Goal: Task Accomplishment & Management: Manage account settings

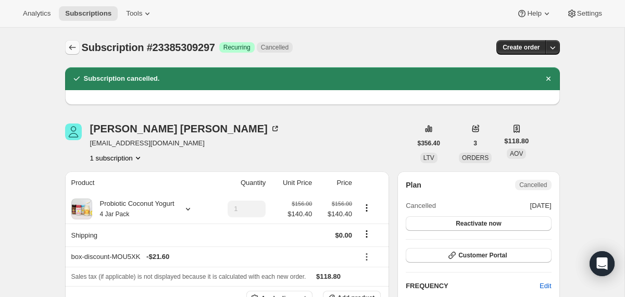
click at [69, 44] on icon "Subscriptions" at bounding box center [72, 47] width 10 height 10
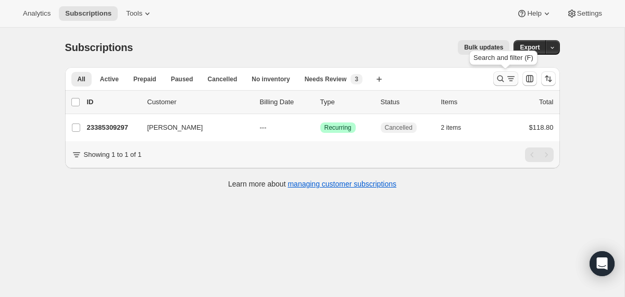
click at [503, 74] on icon "Search and filter results" at bounding box center [500, 78] width 10 height 10
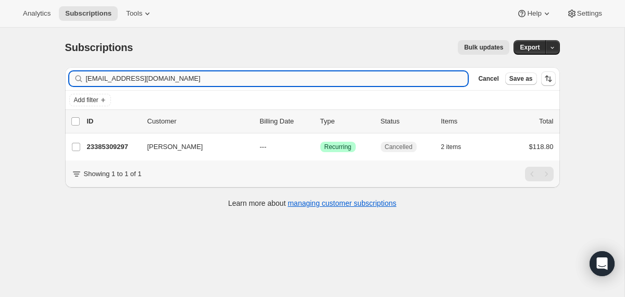
click at [404, 74] on input "[EMAIL_ADDRESS][DOMAIN_NAME]" at bounding box center [277, 78] width 382 height 15
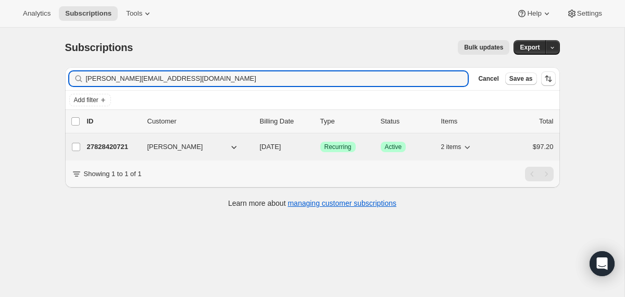
type input "[PERSON_NAME][EMAIL_ADDRESS][DOMAIN_NAME]"
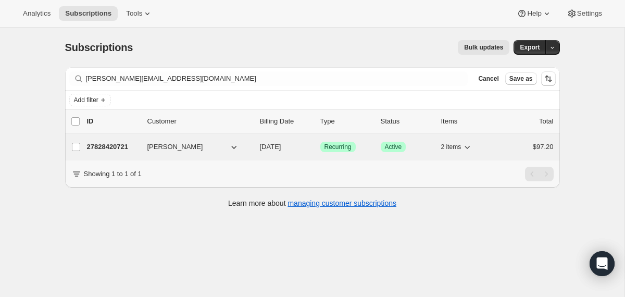
click at [255, 148] on div "27828420721 [PERSON_NAME] [DATE] Success Recurring Success Active 2 items $97.20" at bounding box center [320, 147] width 467 height 15
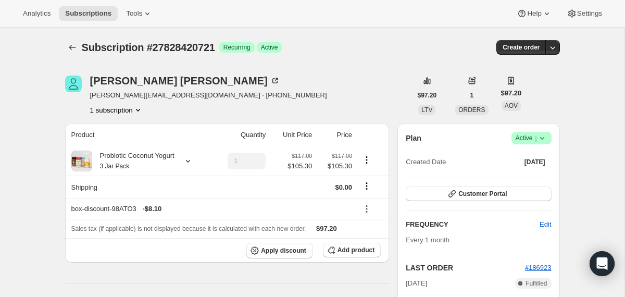
click at [543, 137] on icon at bounding box center [541, 138] width 4 height 3
click at [529, 174] on span "Cancel subscription" at bounding box center [527, 176] width 59 height 8
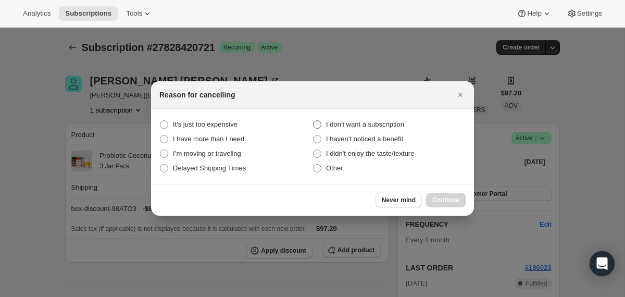
click at [391, 124] on span "I don't want a subscription" at bounding box center [365, 124] width 78 height 8
click at [313, 121] on subscription "I don't want a subscription" at bounding box center [313, 120] width 1 height 1
radio subscription "true"
click at [446, 199] on span "Continue" at bounding box center [445, 200] width 27 height 8
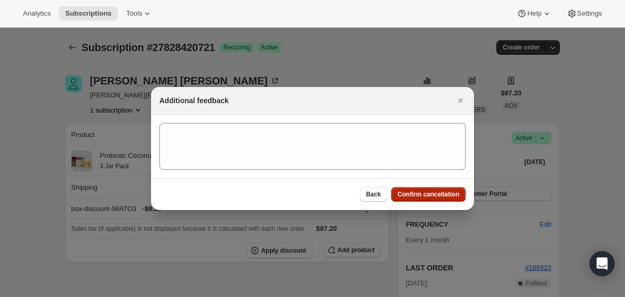
click at [446, 199] on button "Confirm cancellation" at bounding box center [428, 194] width 74 height 15
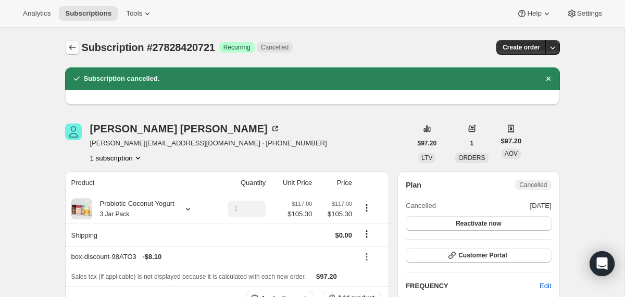
click at [73, 51] on icon "Subscriptions" at bounding box center [72, 47] width 10 height 10
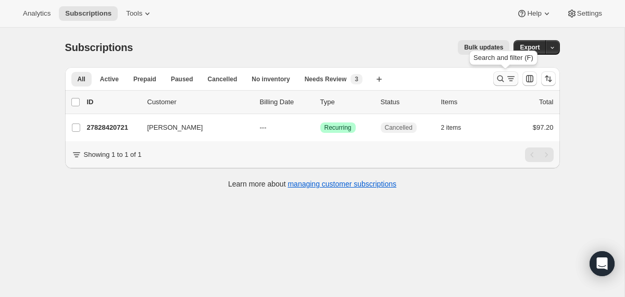
click at [496, 80] on icon "Search and filter results" at bounding box center [500, 78] width 10 height 10
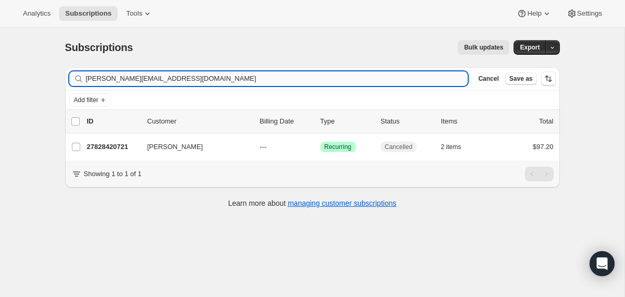
click at [373, 78] on input "[PERSON_NAME][EMAIL_ADDRESS][DOMAIN_NAME]" at bounding box center [277, 78] width 382 height 15
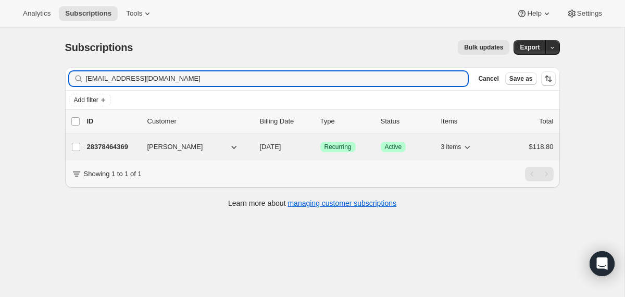
type input "[EMAIL_ADDRESS][DOMAIN_NAME]"
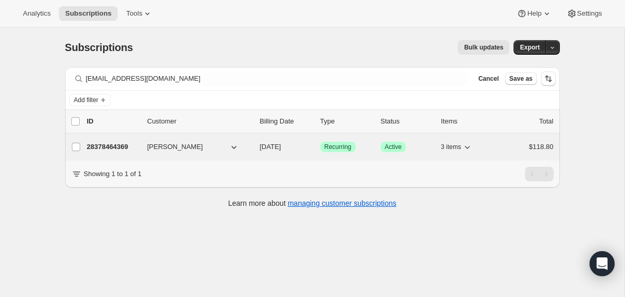
click at [256, 149] on div "28378464369 [PERSON_NAME] [DATE] Success Recurring Success Active 3 items $118.…" at bounding box center [320, 147] width 467 height 15
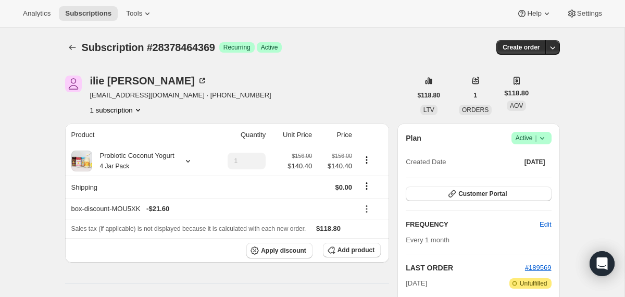
click at [545, 137] on icon at bounding box center [542, 138] width 10 height 10
click at [531, 179] on span "Cancel subscription" at bounding box center [527, 176] width 59 height 8
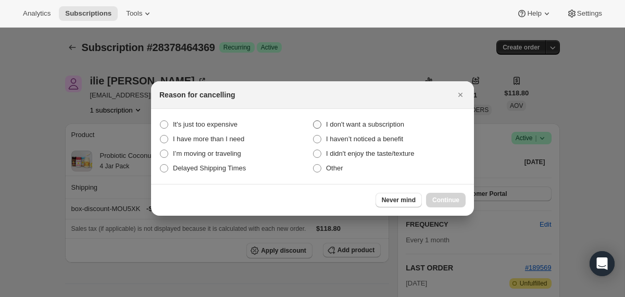
click at [393, 123] on span "I don't want a subscription" at bounding box center [365, 124] width 78 height 8
click at [313, 121] on subscription "I don't want a subscription" at bounding box center [313, 120] width 1 height 1
radio subscription "true"
click at [437, 194] on button "Continue" at bounding box center [446, 200] width 40 height 15
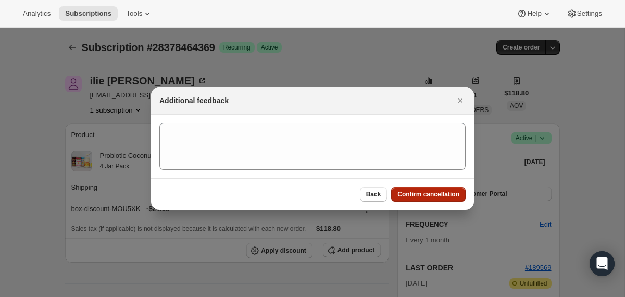
click at [437, 194] on span "Confirm cancellation" at bounding box center [428, 194] width 62 height 8
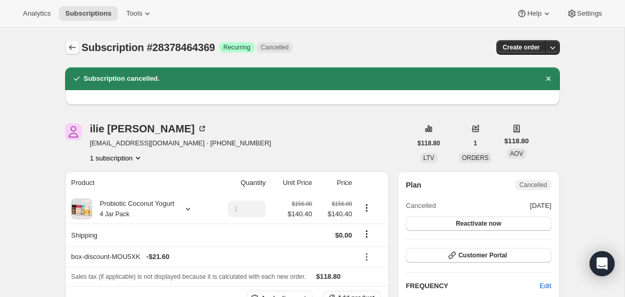
click at [73, 46] on icon "Subscriptions" at bounding box center [72, 47] width 10 height 10
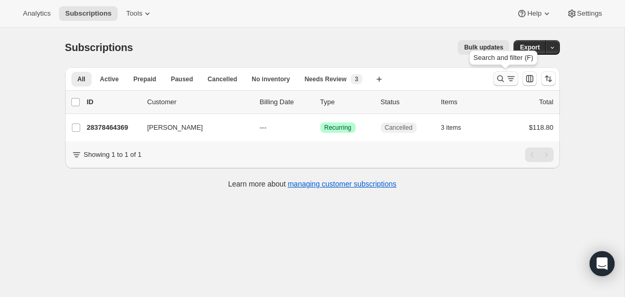
click at [497, 83] on icon "Search and filter results" at bounding box center [500, 78] width 10 height 10
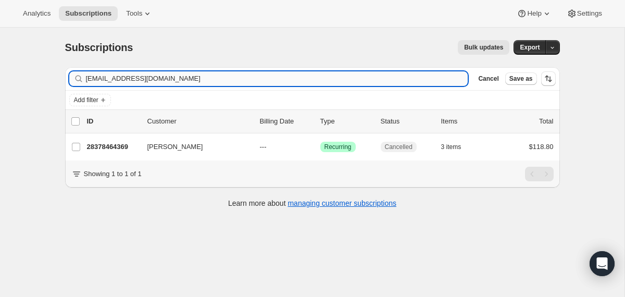
click at [349, 82] on input "[EMAIL_ADDRESS][DOMAIN_NAME]" at bounding box center [277, 78] width 382 height 15
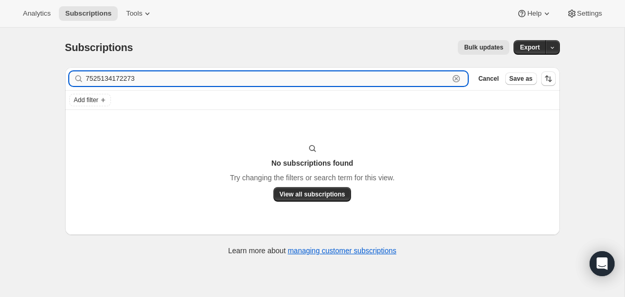
click at [280, 78] on input "7525134172273" at bounding box center [267, 78] width 363 height 15
paste input "[EMAIL_ADDRESS][DOMAIN_NAME]"
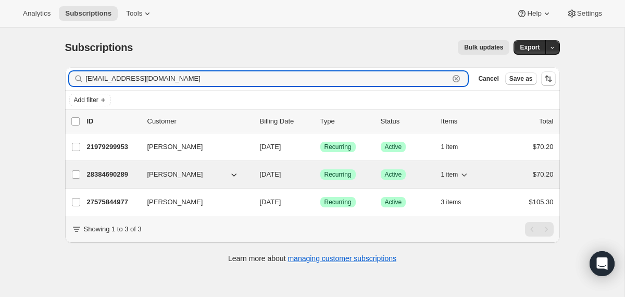
type input "[EMAIL_ADDRESS][DOMAIN_NAME]"
click at [249, 175] on div "[PERSON_NAME]" at bounding box center [199, 174] width 104 height 10
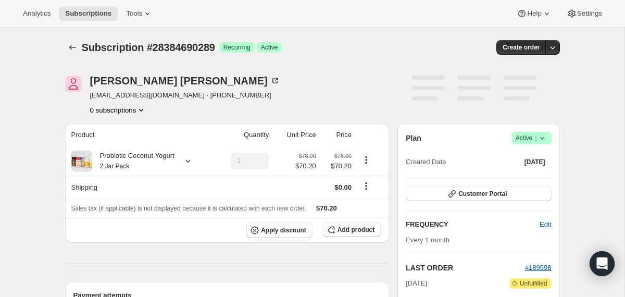
click at [540, 139] on icon at bounding box center [542, 138] width 10 height 10
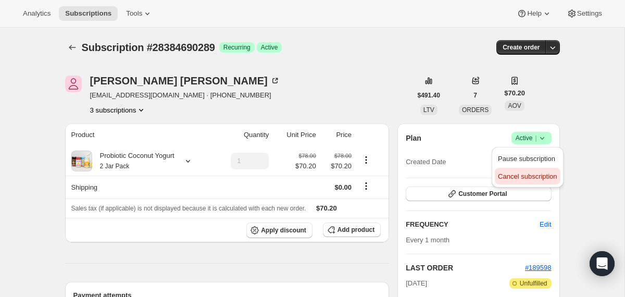
click at [527, 180] on span "Cancel subscription" at bounding box center [527, 176] width 59 height 8
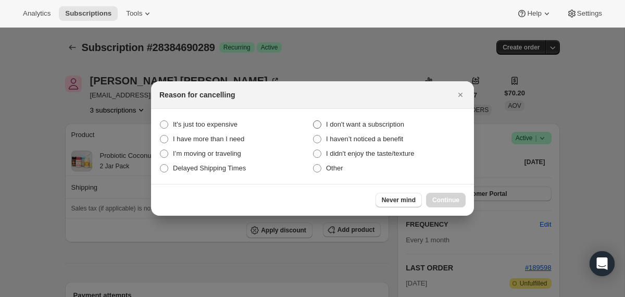
click at [393, 123] on span "I don't want a subscription" at bounding box center [365, 124] width 78 height 8
click at [313, 121] on subscription "I don't want a subscription" at bounding box center [313, 120] width 1 height 1
radio subscription "true"
click at [435, 196] on button "Continue" at bounding box center [446, 200] width 40 height 15
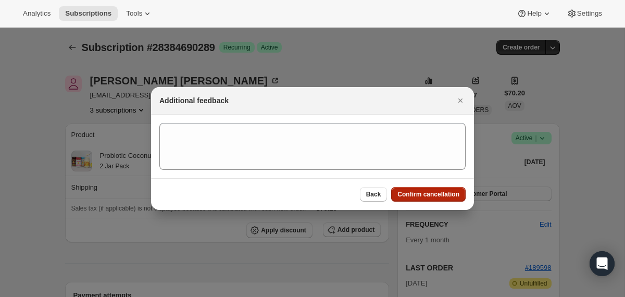
click at [435, 196] on span "Confirm cancellation" at bounding box center [428, 194] width 62 height 8
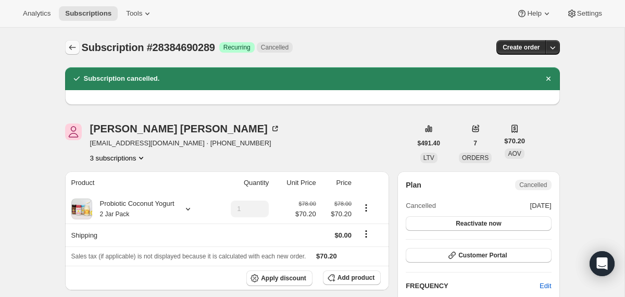
click at [72, 45] on icon "Subscriptions" at bounding box center [72, 47] width 10 height 10
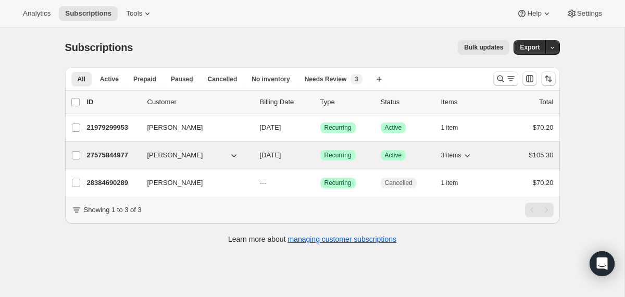
click at [257, 154] on div "27575844977 [PERSON_NAME] [DATE] Success Recurring Success Active 3 items $105.…" at bounding box center [320, 155] width 467 height 15
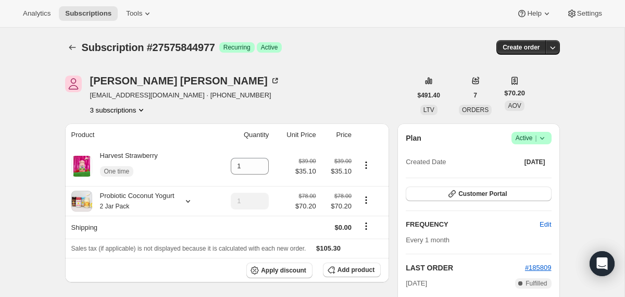
click at [542, 135] on icon at bounding box center [542, 138] width 10 height 10
click at [524, 177] on span "Cancel subscription" at bounding box center [527, 176] width 59 height 8
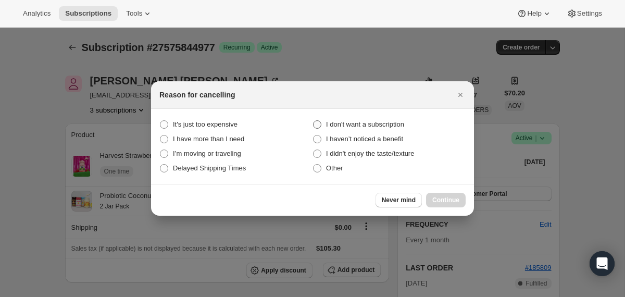
click at [402, 120] on span "I don't want a subscription" at bounding box center [365, 124] width 78 height 10
click at [313, 120] on subscription "I don't want a subscription" at bounding box center [313, 120] width 1 height 1
radio subscription "true"
click at [449, 198] on span "Continue" at bounding box center [445, 200] width 27 height 8
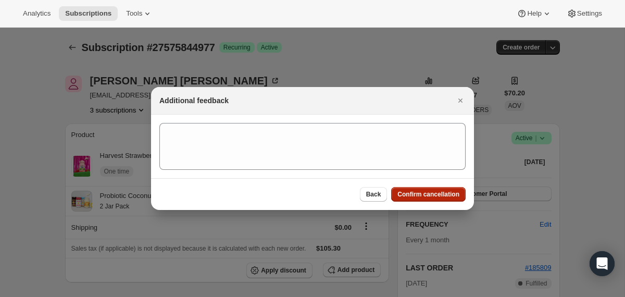
click at [449, 198] on span "Confirm cancellation" at bounding box center [428, 194] width 62 height 8
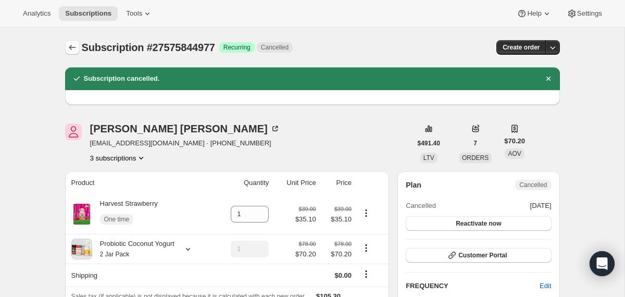
click at [72, 45] on icon "Subscriptions" at bounding box center [72, 47] width 10 height 10
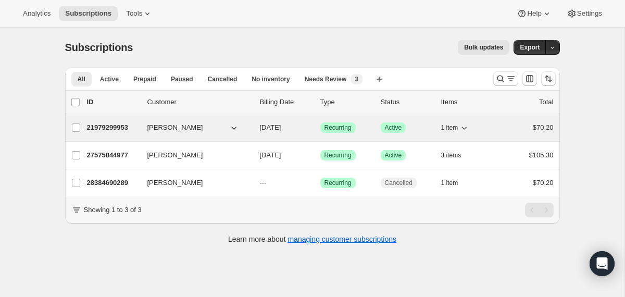
click at [255, 129] on div "21979299953 [PERSON_NAME] [DATE] Success Recurring Success Active 1 item $70.20" at bounding box center [320, 127] width 467 height 15
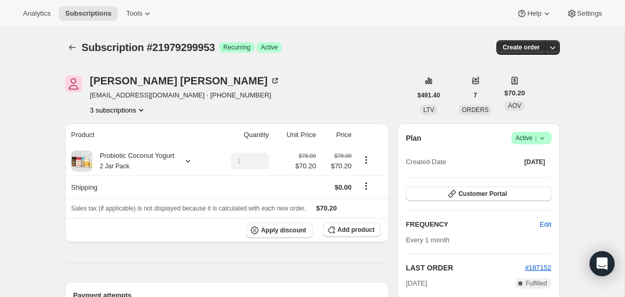
click at [178, 52] on span "Subscription #21979299953" at bounding box center [148, 47] width 133 height 11
copy span "21979299953"
click at [70, 48] on icon "Subscriptions" at bounding box center [72, 47] width 10 height 10
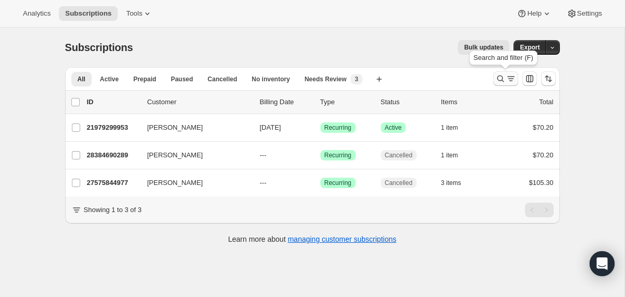
click at [499, 80] on icon "Search and filter results" at bounding box center [500, 78] width 10 height 10
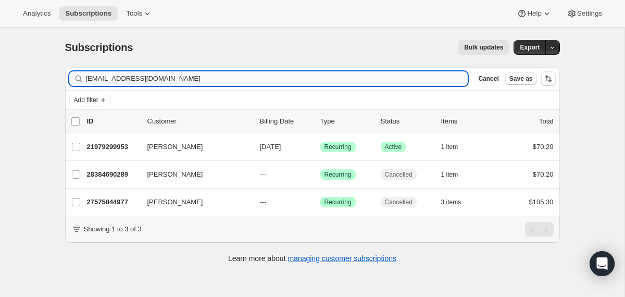
click at [367, 82] on input "[EMAIL_ADDRESS][DOMAIN_NAME]" at bounding box center [277, 78] width 382 height 15
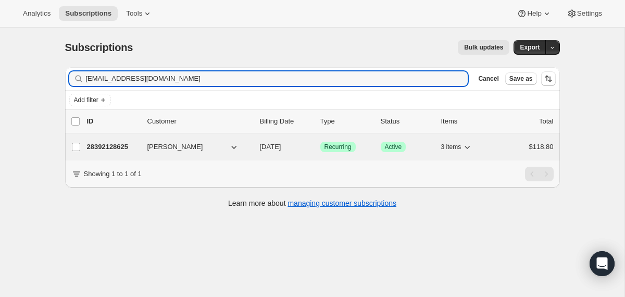
type input "[EMAIL_ADDRESS][DOMAIN_NAME]"
click at [261, 142] on p "[DATE]" at bounding box center [286, 147] width 52 height 10
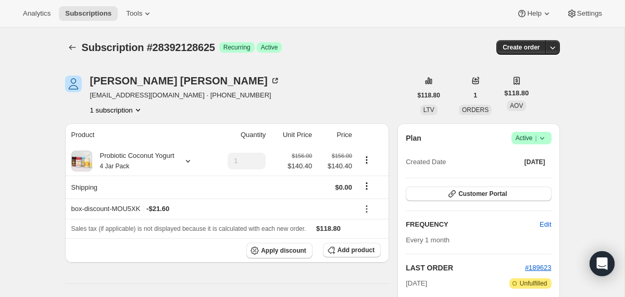
click at [542, 139] on icon at bounding box center [542, 138] width 10 height 10
click at [523, 174] on span "Cancel subscription" at bounding box center [527, 176] width 59 height 8
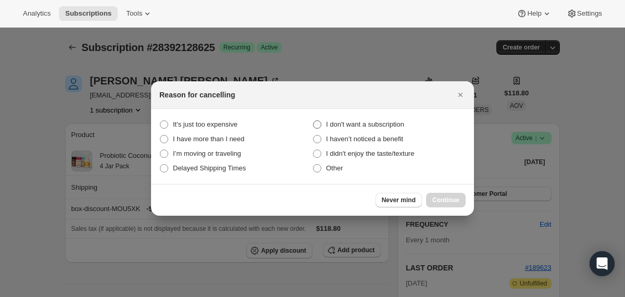
click at [385, 121] on span "I don't want a subscription" at bounding box center [365, 124] width 78 height 8
click at [313, 121] on subscription "I don't want a subscription" at bounding box center [313, 120] width 1 height 1
radio subscription "true"
click at [442, 200] on span "Continue" at bounding box center [445, 200] width 27 height 8
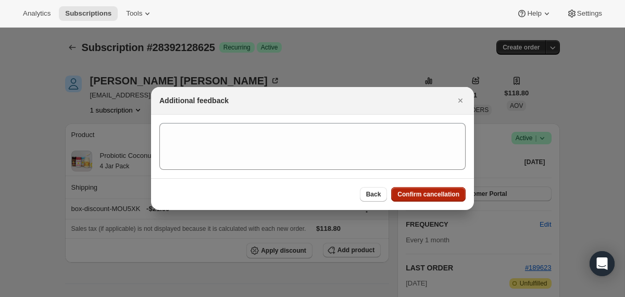
click at [440, 196] on span "Confirm cancellation" at bounding box center [428, 194] width 62 height 8
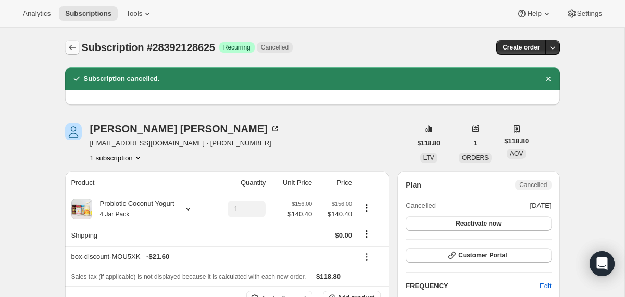
click at [74, 47] on icon "Subscriptions" at bounding box center [72, 47] width 10 height 10
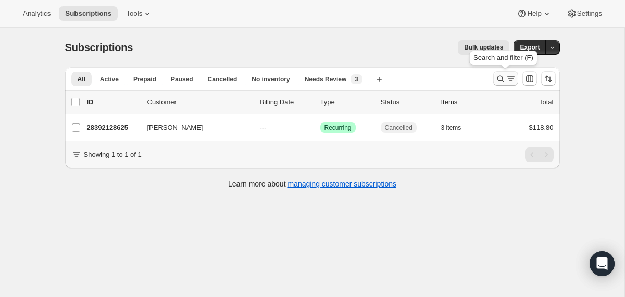
click at [497, 78] on icon "Search and filter results" at bounding box center [500, 78] width 7 height 7
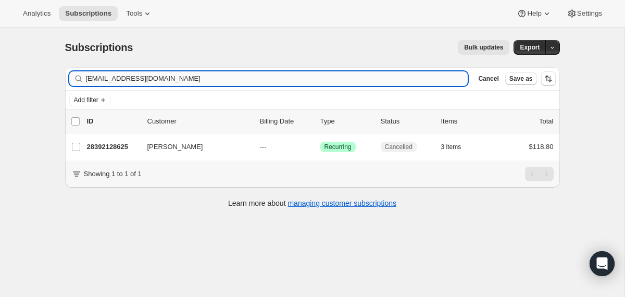
click at [323, 72] on input "[EMAIL_ADDRESS][DOMAIN_NAME]" at bounding box center [277, 78] width 382 height 15
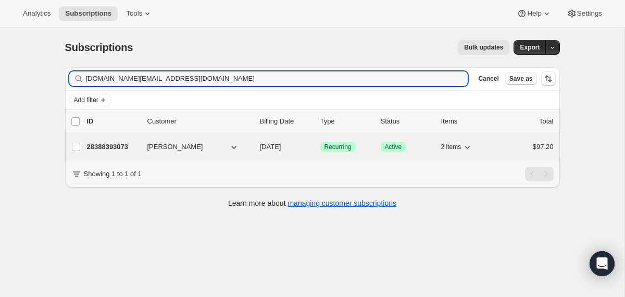
type input "[DOMAIN_NAME][EMAIL_ADDRESS][DOMAIN_NAME]"
click at [261, 146] on span "[DATE]" at bounding box center [270, 147] width 21 height 8
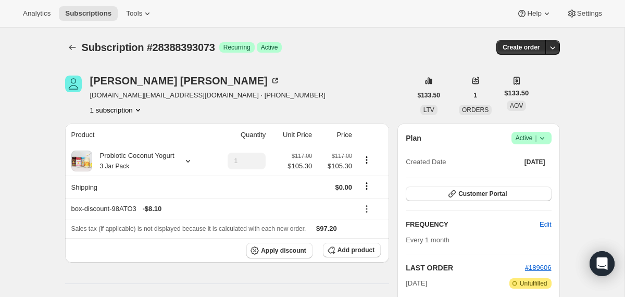
click at [540, 136] on icon at bounding box center [542, 138] width 10 height 10
click at [526, 181] on button "Cancel subscription" at bounding box center [527, 176] width 65 height 17
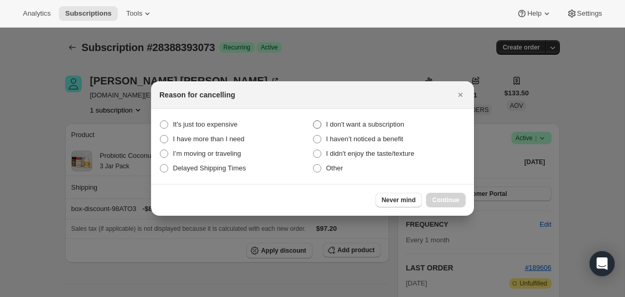
click at [399, 124] on span "I don't want a subscription" at bounding box center [365, 124] width 78 height 8
click at [313, 121] on subscription "I don't want a subscription" at bounding box center [313, 120] width 1 height 1
radio subscription "true"
click at [434, 198] on span "Continue" at bounding box center [445, 200] width 27 height 8
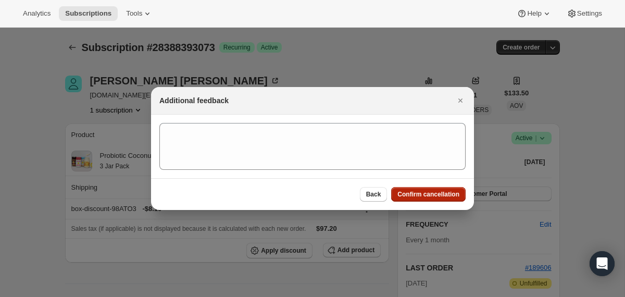
click at [434, 198] on button "Confirm cancellation" at bounding box center [428, 194] width 74 height 15
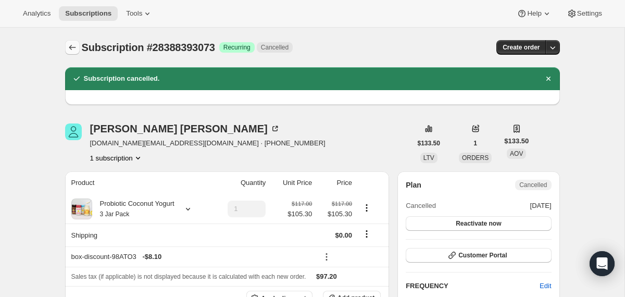
click at [77, 49] on icon "Subscriptions" at bounding box center [72, 47] width 10 height 10
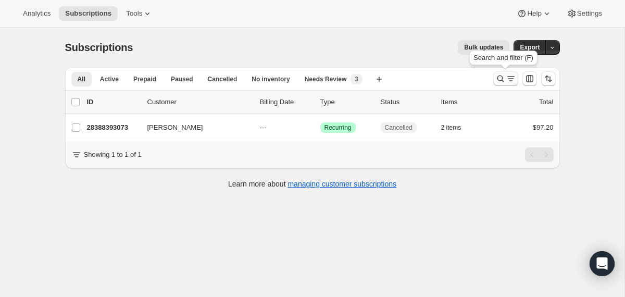
click at [499, 80] on icon "Search and filter results" at bounding box center [500, 78] width 10 height 10
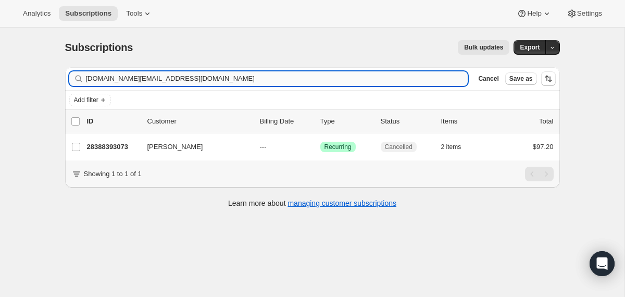
click at [379, 75] on input "[DOMAIN_NAME][EMAIL_ADDRESS][DOMAIN_NAME]" at bounding box center [277, 78] width 382 height 15
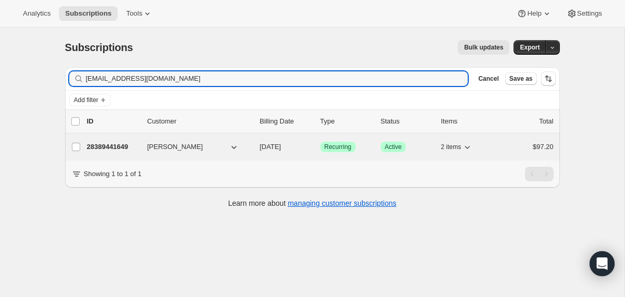
type input "[EMAIL_ADDRESS][DOMAIN_NAME]"
click at [256, 147] on div "28389441649 [PERSON_NAME] [DATE] Success Recurring Success Active 2 items $97.20" at bounding box center [320, 147] width 467 height 15
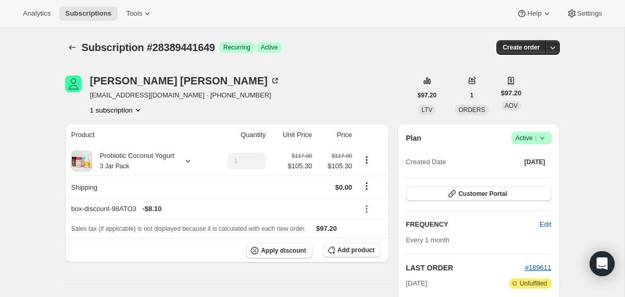
click at [544, 138] on icon at bounding box center [542, 138] width 10 height 10
click at [531, 175] on span "Cancel subscription" at bounding box center [527, 176] width 59 height 8
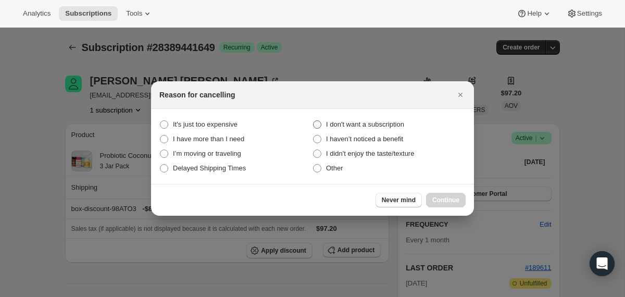
click at [394, 122] on span "I don't want a subscription" at bounding box center [365, 124] width 78 height 8
click at [313, 121] on subscription "I don't want a subscription" at bounding box center [313, 120] width 1 height 1
radio subscription "true"
click at [440, 200] on span "Continue" at bounding box center [445, 200] width 27 height 8
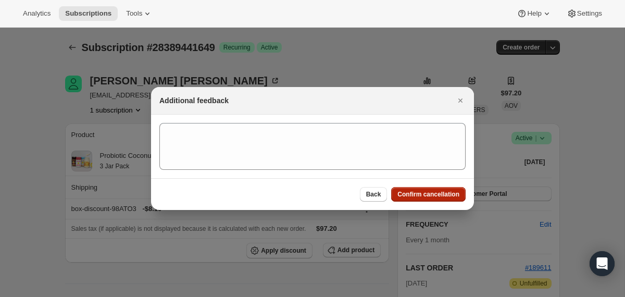
click at [440, 200] on button "Confirm cancellation" at bounding box center [428, 194] width 74 height 15
